Goal: Find specific page/section: Find specific page/section

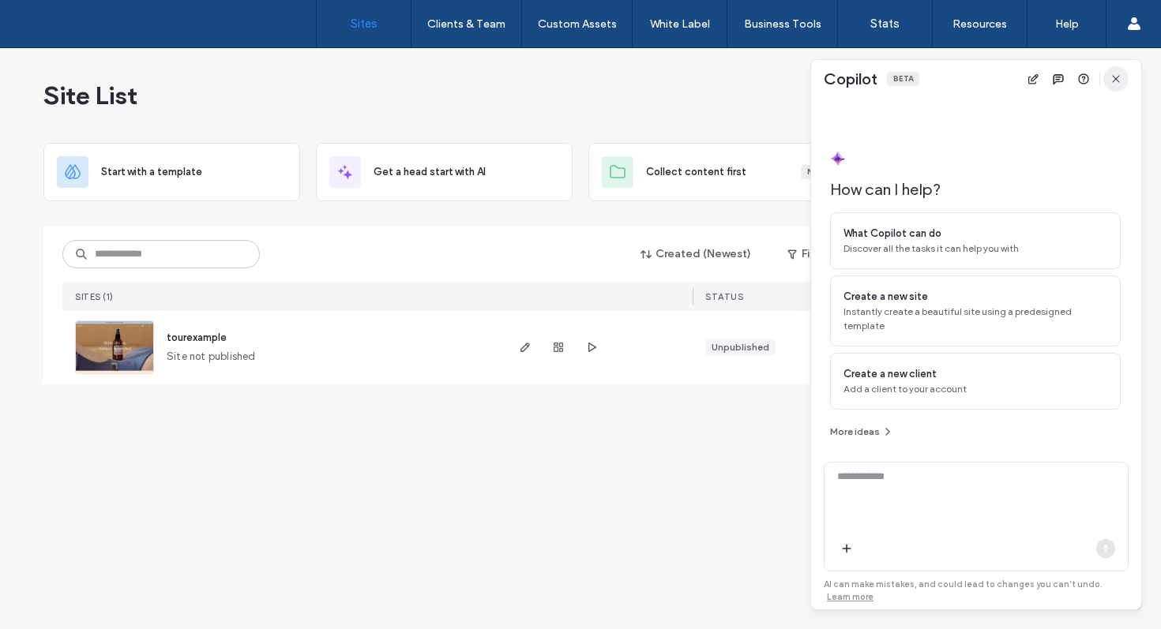
click at [1115, 84] on icon "button" at bounding box center [1116, 79] width 13 height 13
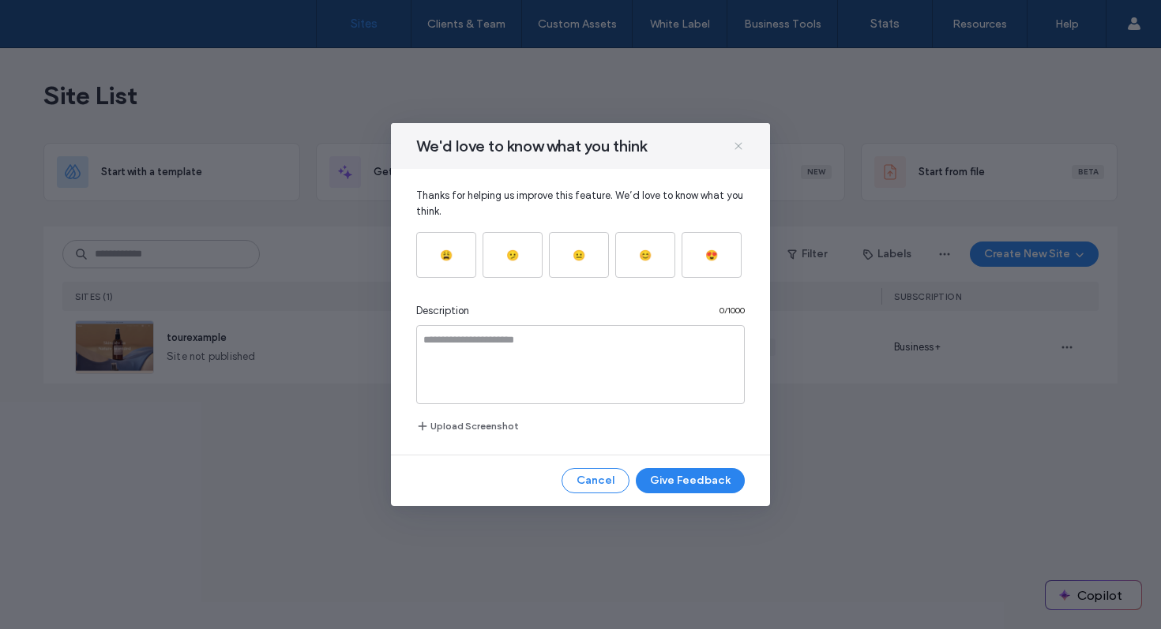
click at [738, 149] on icon at bounding box center [738, 146] width 13 height 13
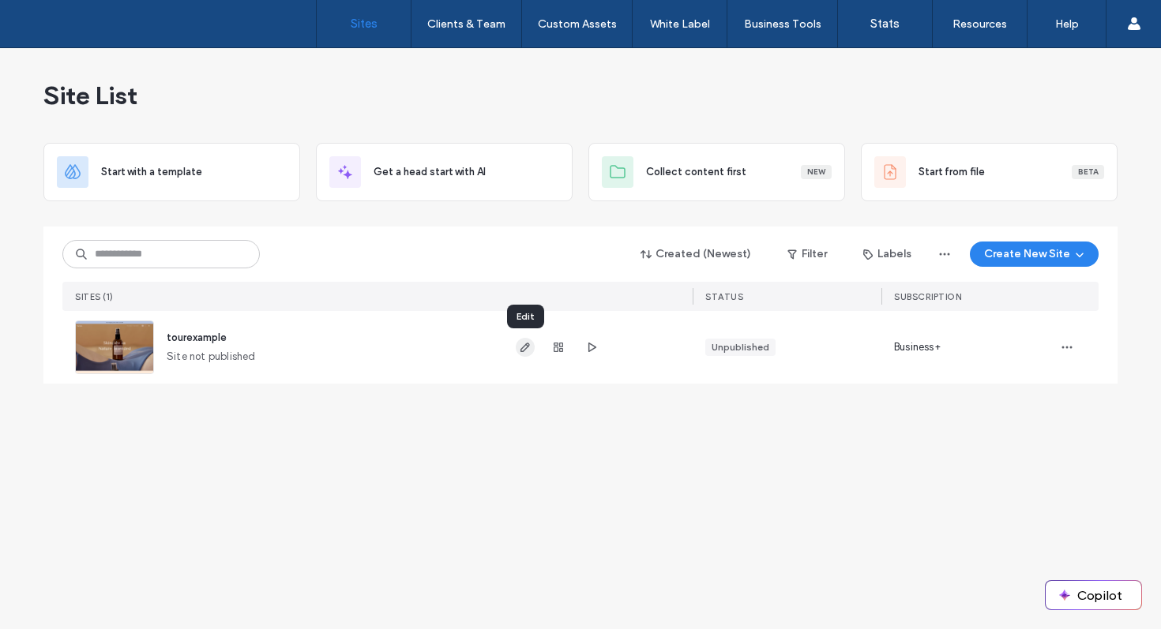
click at [525, 346] on icon "button" at bounding box center [525, 347] width 13 height 13
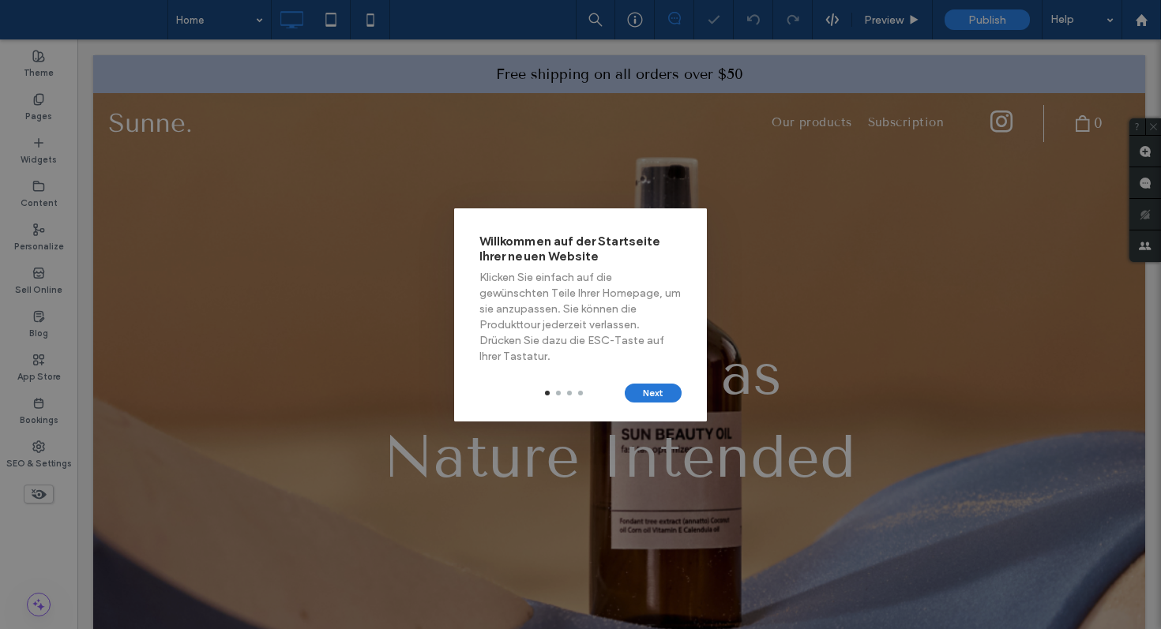
click at [648, 396] on button "Next" at bounding box center [653, 393] width 57 height 19
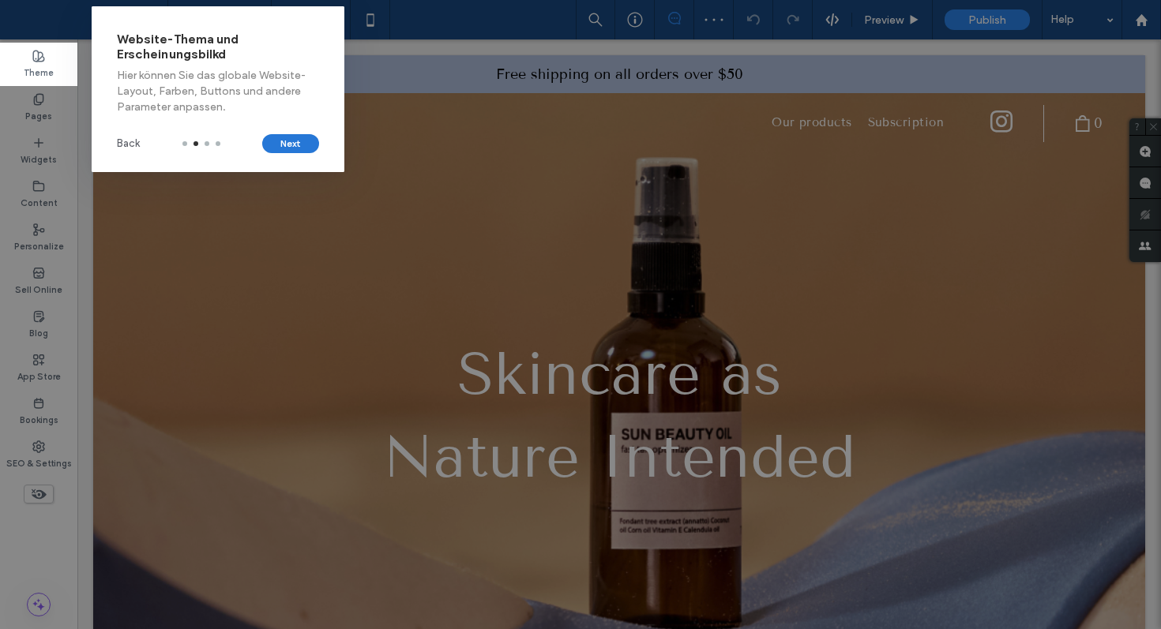
click at [288, 141] on button "Next" at bounding box center [290, 143] width 57 height 19
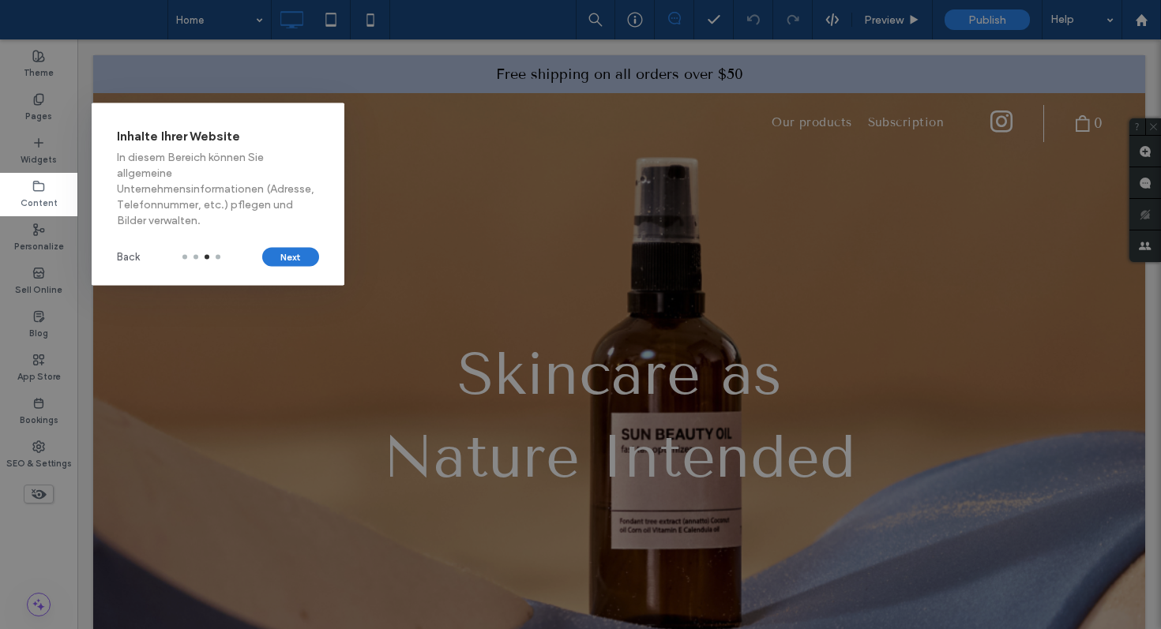
click at [302, 254] on button "Next" at bounding box center [290, 257] width 57 height 19
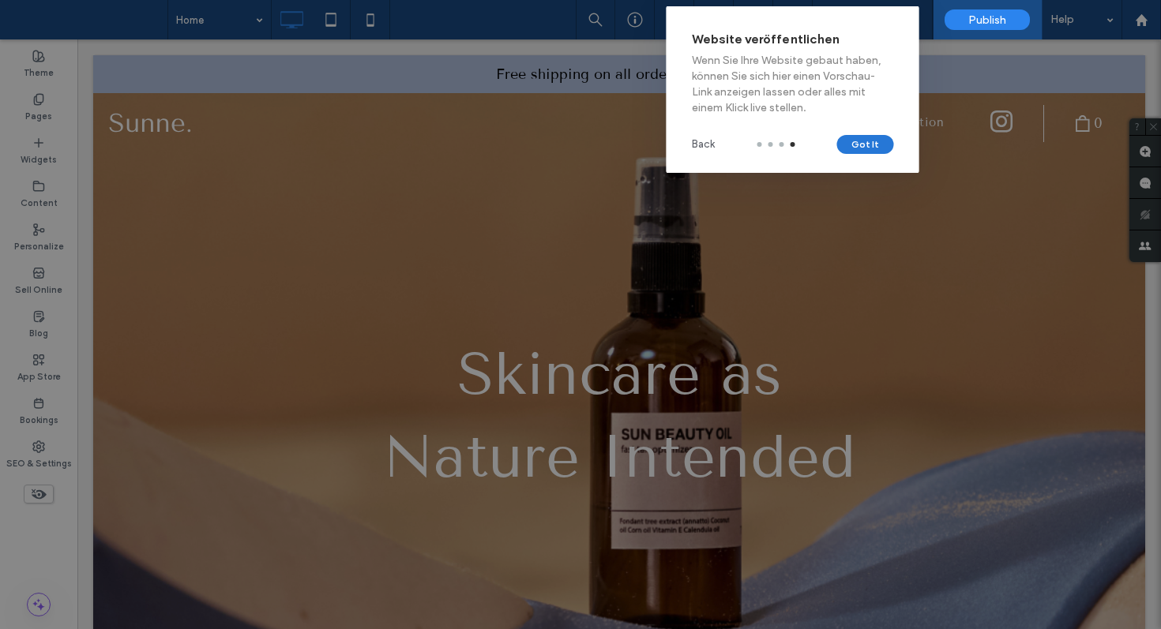
click at [873, 145] on button "Got It" at bounding box center [865, 144] width 57 height 19
